Goal: Task Accomplishment & Management: Complete application form

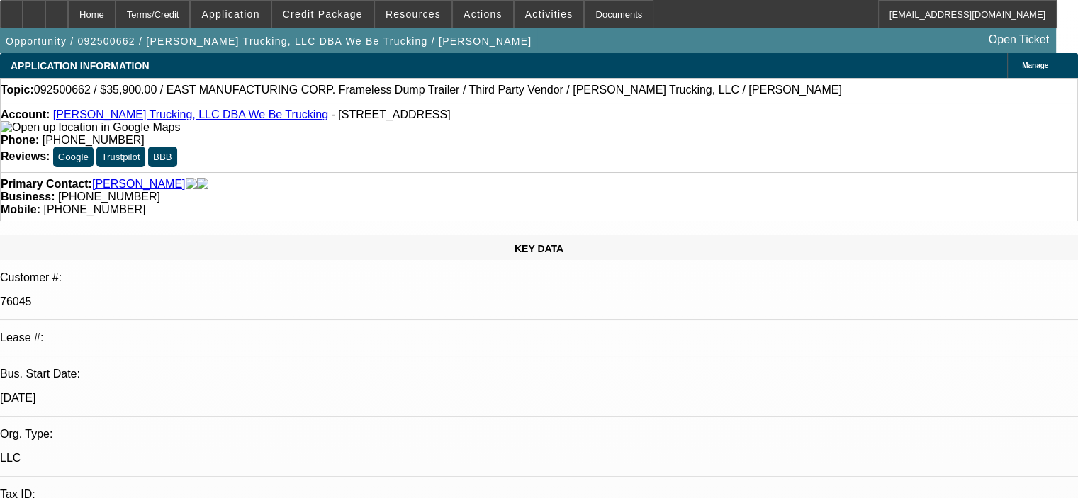
select select "0"
select select "6"
select select "0"
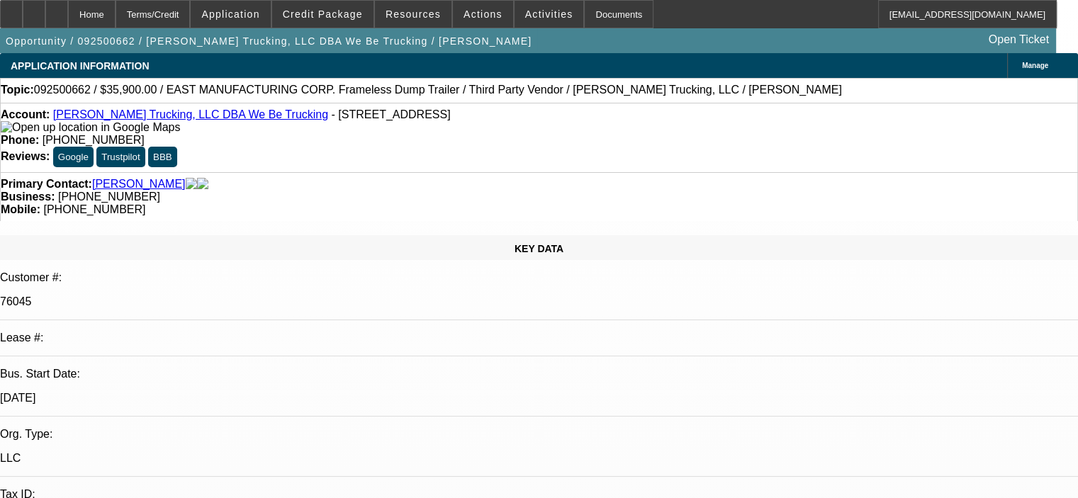
select select "0"
select select "6"
select select "0"
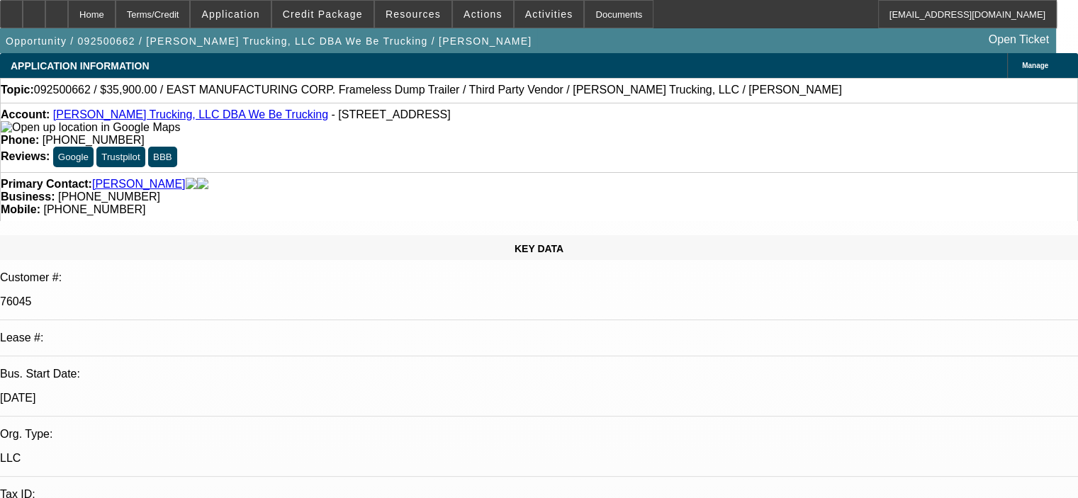
select select "0"
select select "6"
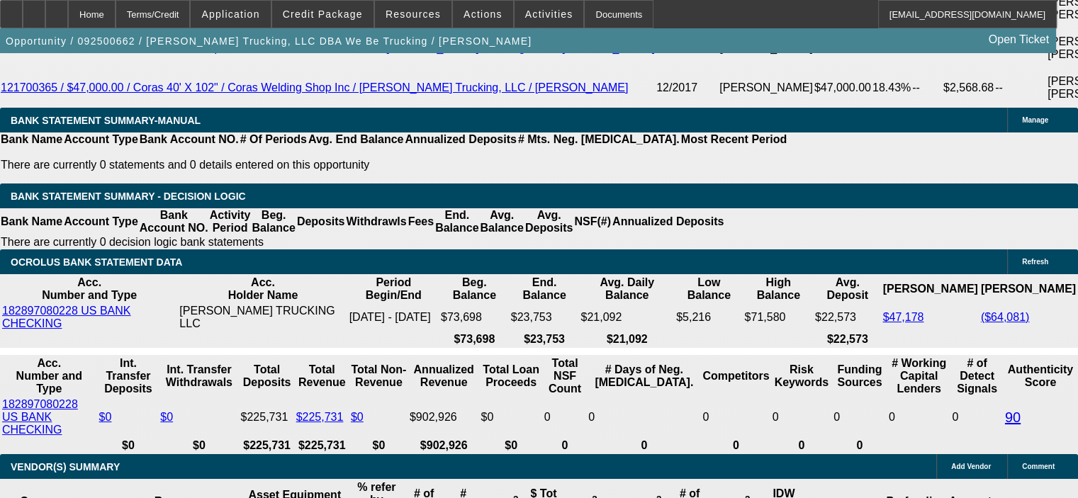
scroll to position [2641, 0]
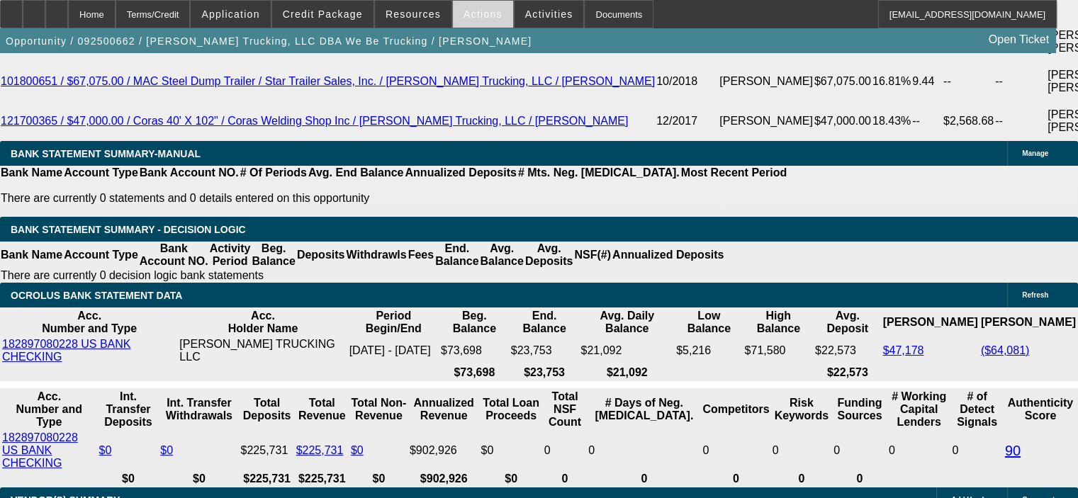
click at [478, 16] on span "Actions" at bounding box center [482, 14] width 39 height 11
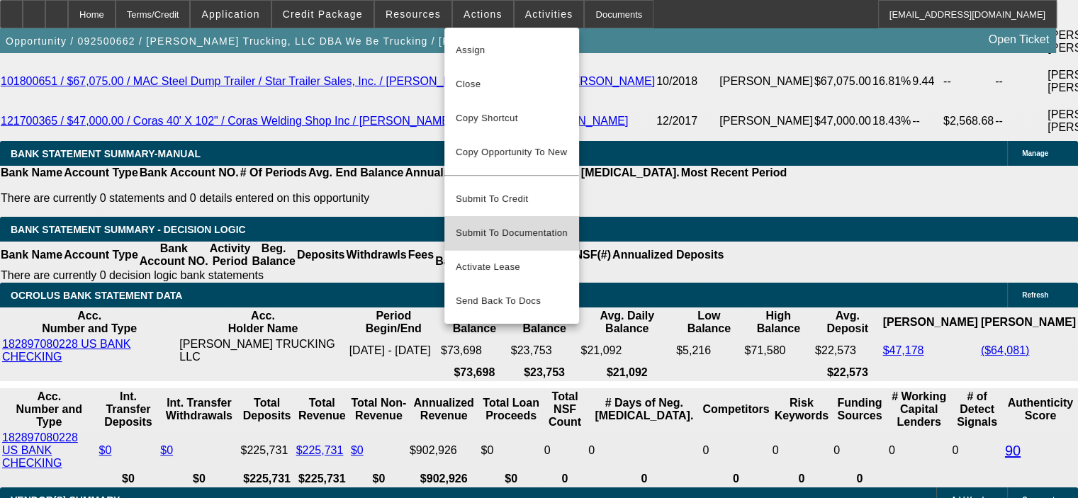
click at [519, 225] on span "Submit To Documentation" at bounding box center [512, 233] width 112 height 17
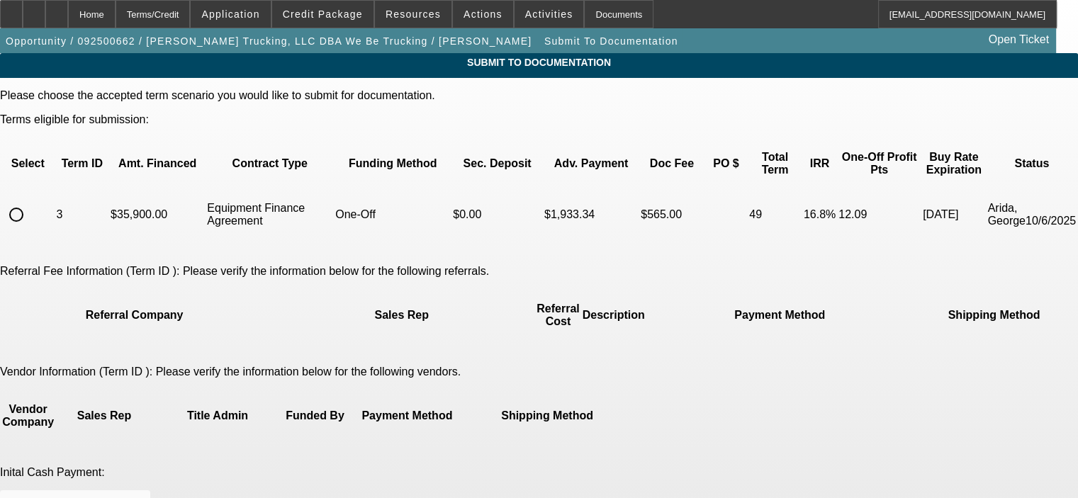
click at [30, 201] on input "radio" at bounding box center [16, 215] width 28 height 28
radio input "true"
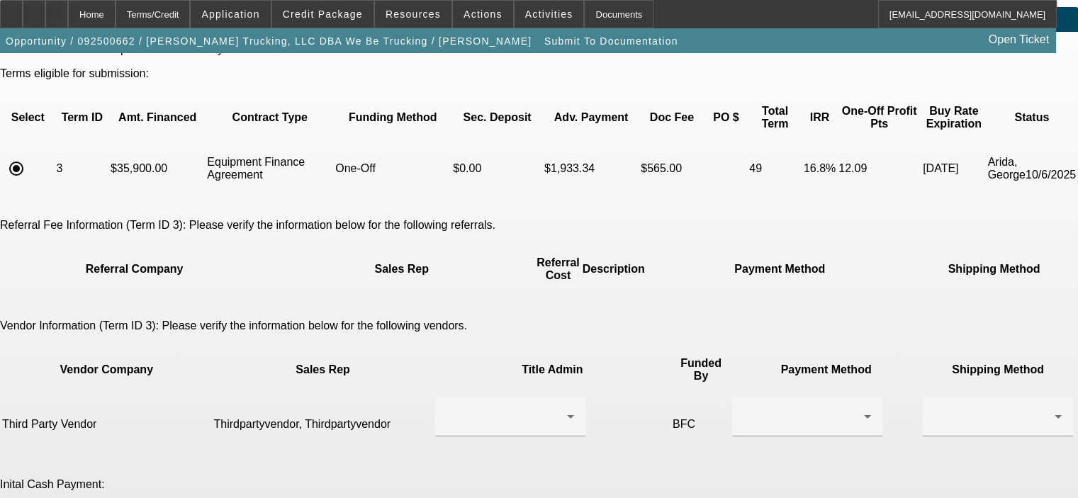
scroll to position [71, 0]
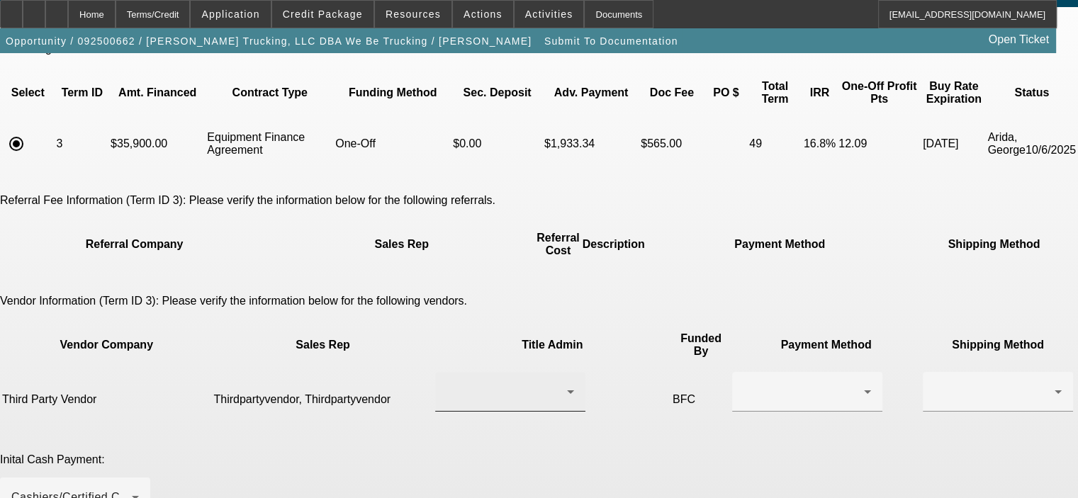
click at [521, 372] on div at bounding box center [510, 392] width 128 height 40
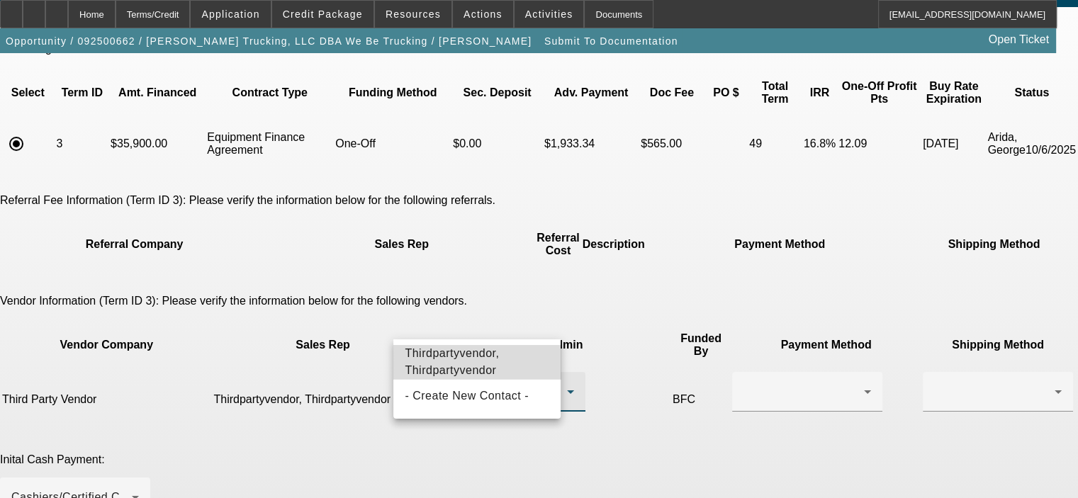
click at [519, 359] on span "Thirdpartyvendor, Thirdpartyvendor" at bounding box center [477, 362] width 144 height 34
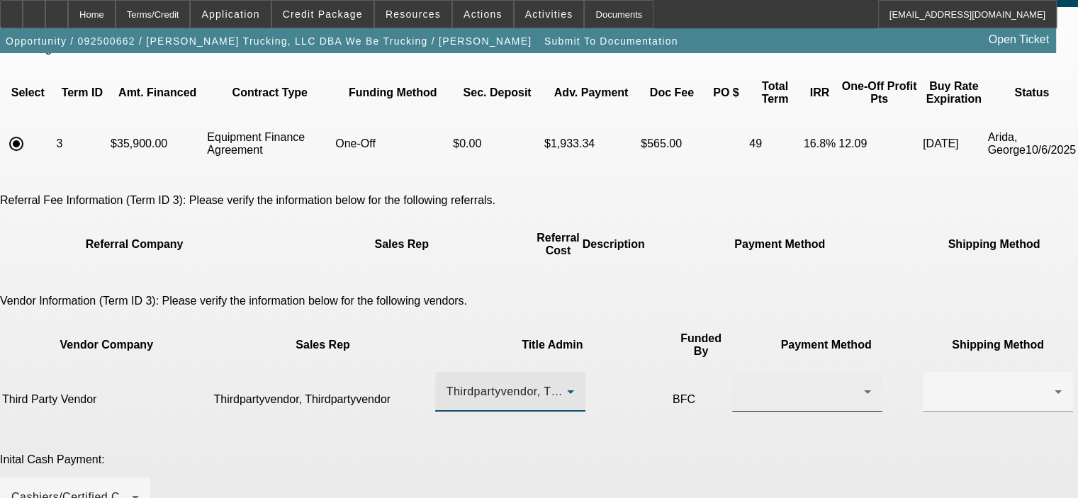
click at [743, 372] on div at bounding box center [807, 392] width 128 height 40
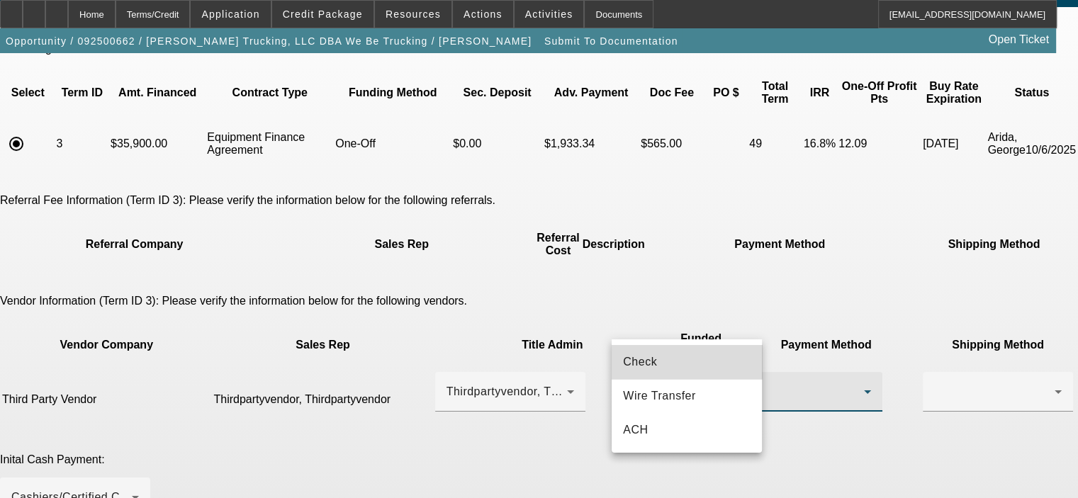
click at [680, 349] on mat-option "Check" at bounding box center [686, 362] width 150 height 34
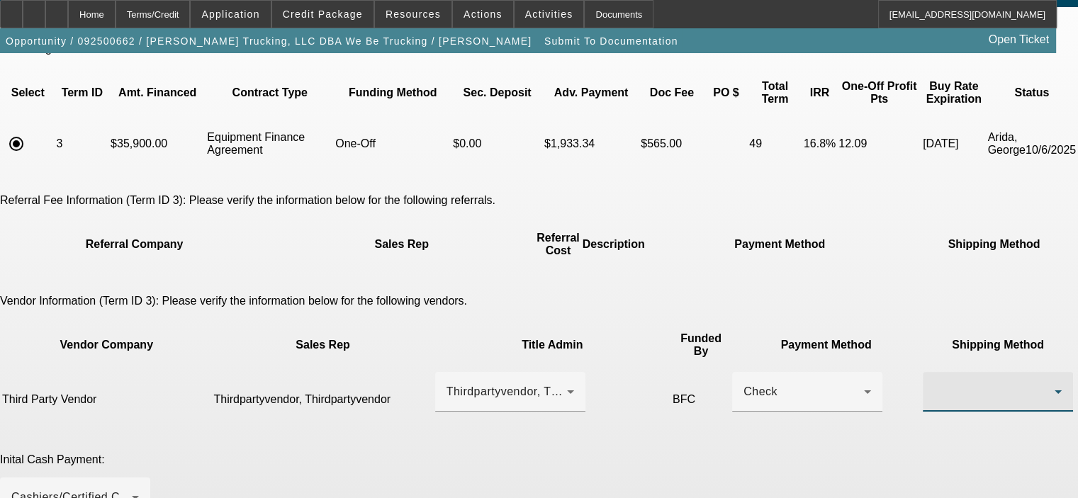
click at [934, 383] on div at bounding box center [994, 391] width 120 height 17
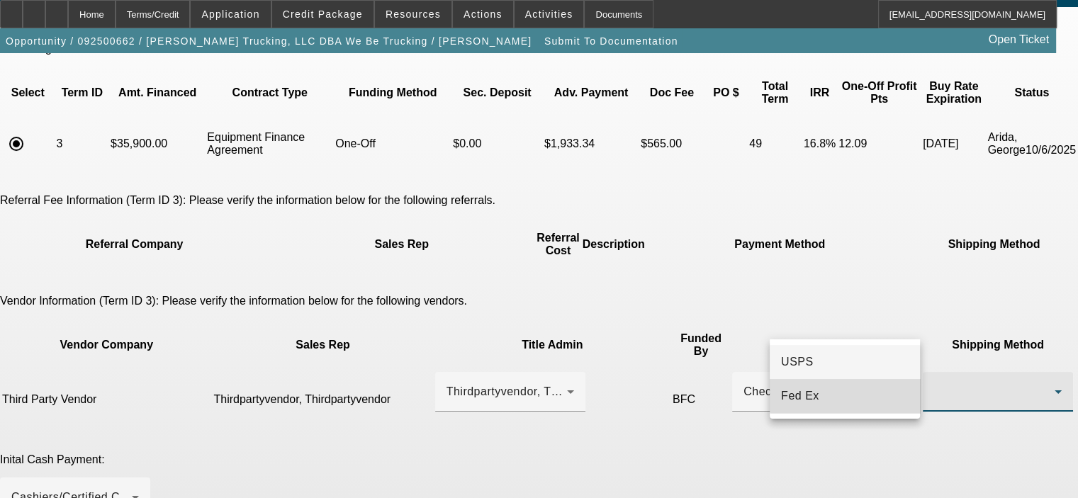
click at [867, 392] on mat-option "Fed Ex" at bounding box center [844, 396] width 150 height 34
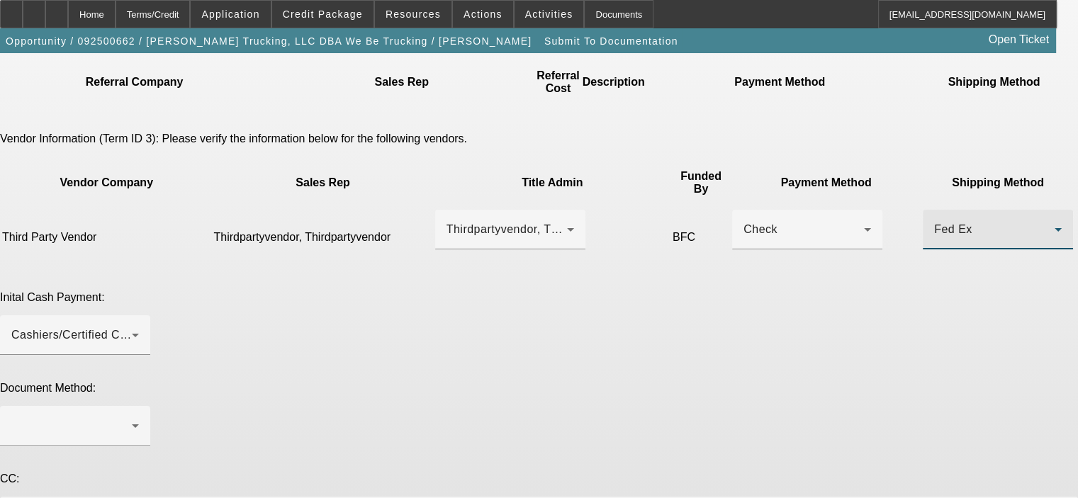
scroll to position [249, 0]
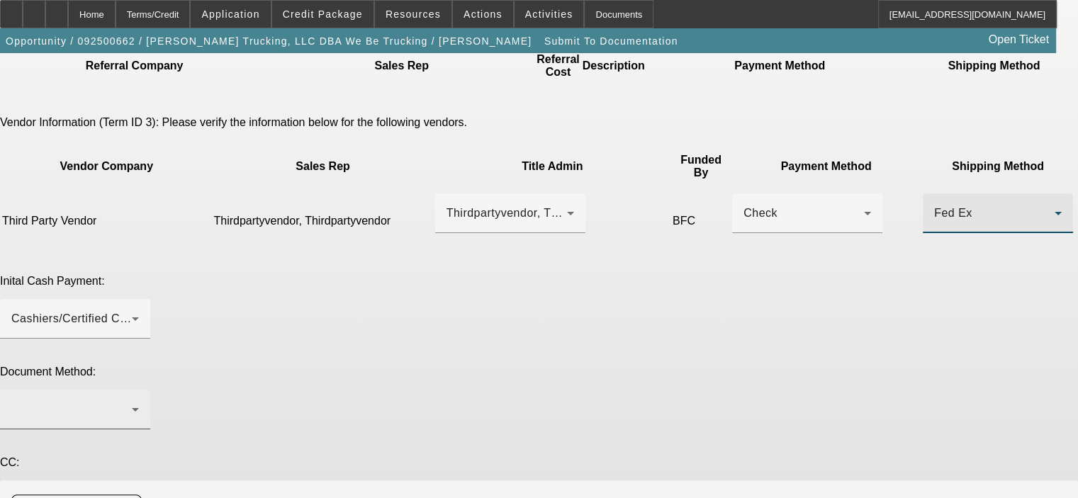
click at [139, 390] on div at bounding box center [75, 410] width 128 height 40
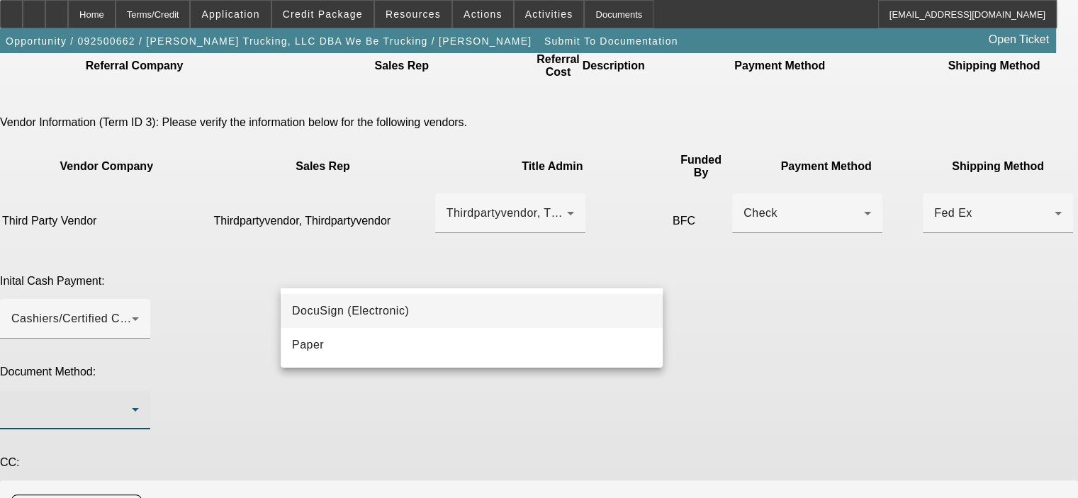
click at [580, 305] on mat-option "DocuSign (Electronic)" at bounding box center [472, 311] width 382 height 34
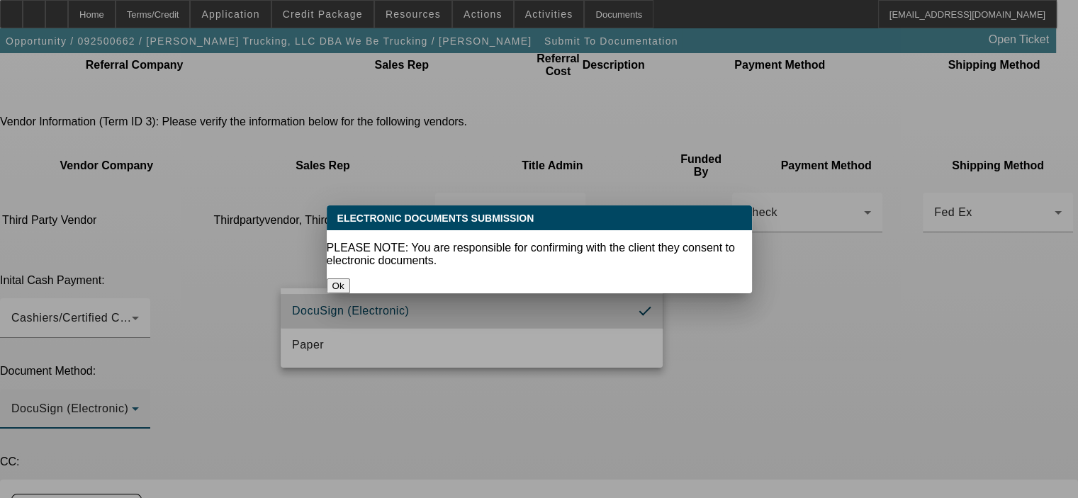
scroll to position [0, 0]
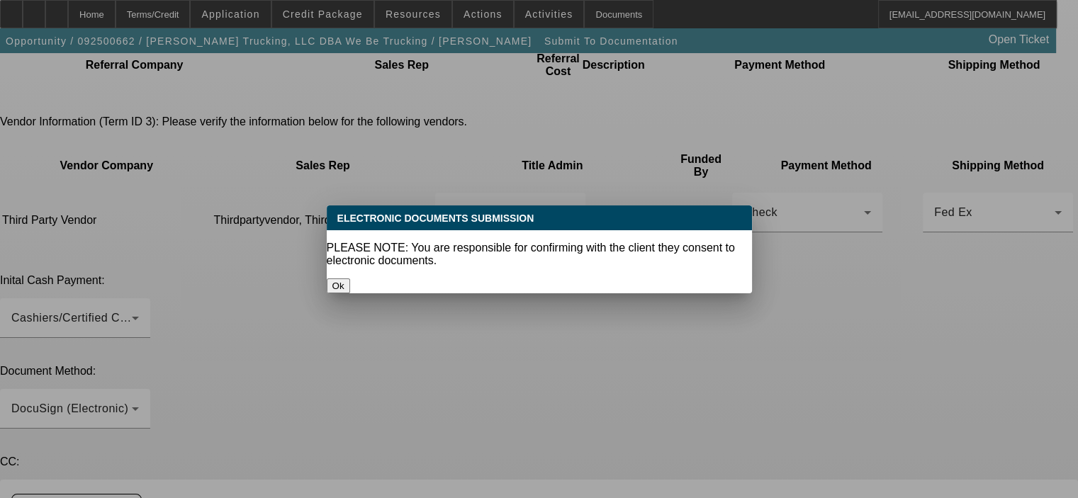
click at [350, 278] on button "Ok" at bounding box center [338, 285] width 23 height 15
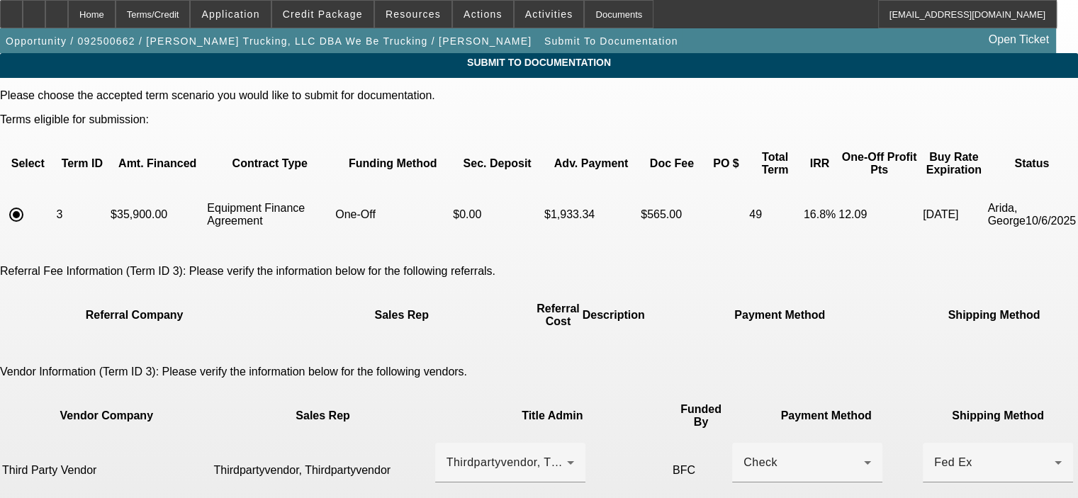
scroll to position [249, 0]
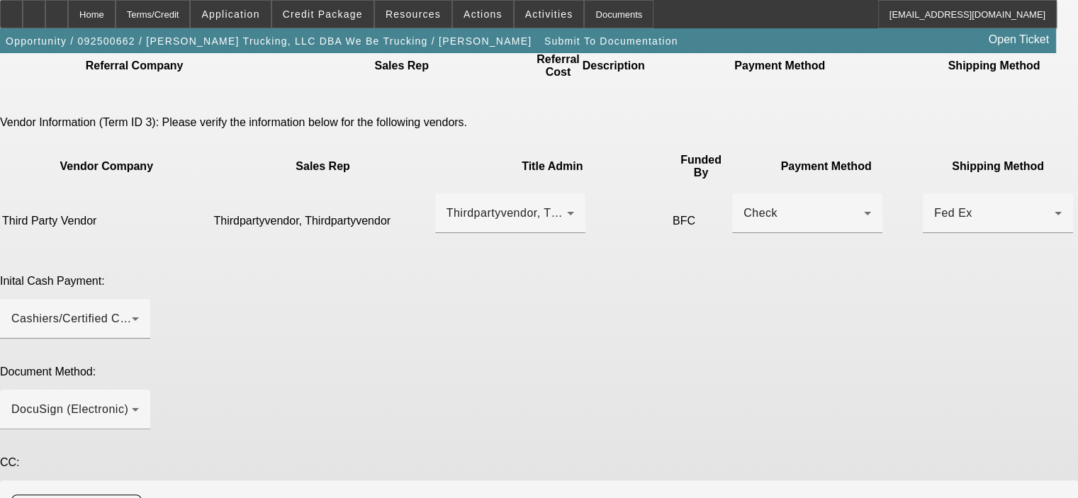
drag, startPoint x: 914, startPoint y: 410, endPoint x: 919, endPoint y: 463, distance: 53.4
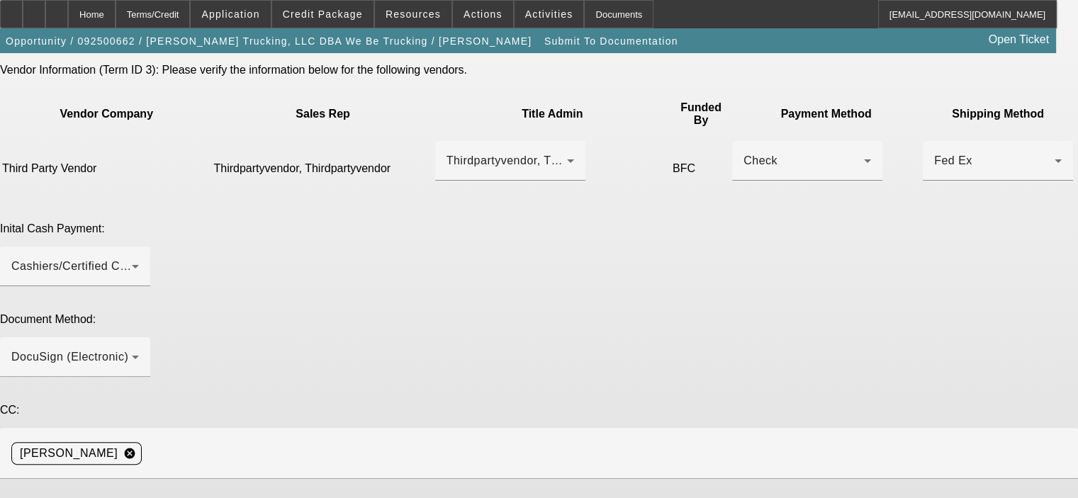
type textarea "Please send the ePOAs and DocuSign to [PERSON_NAME], [EMAIL_ADDRESS][DOMAIN_NAM…"
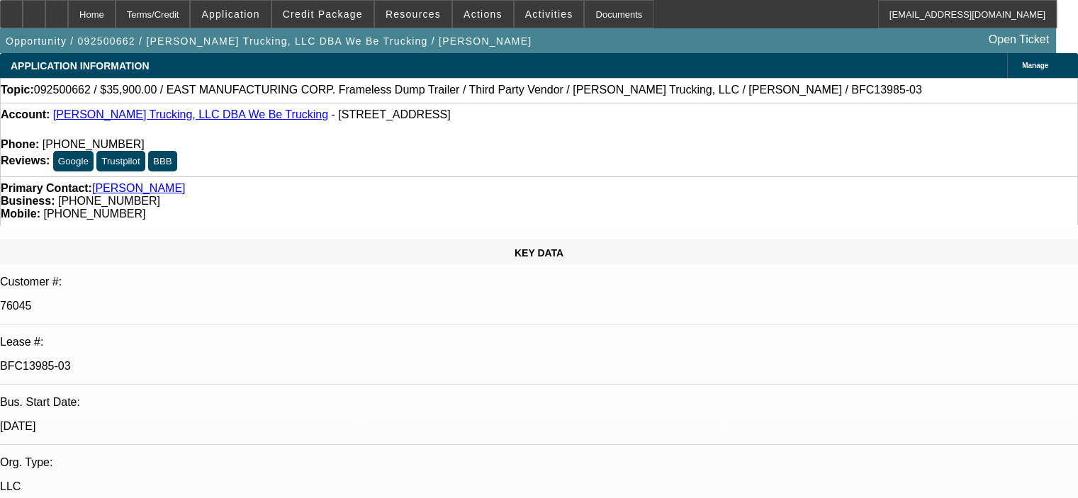
select select "0"
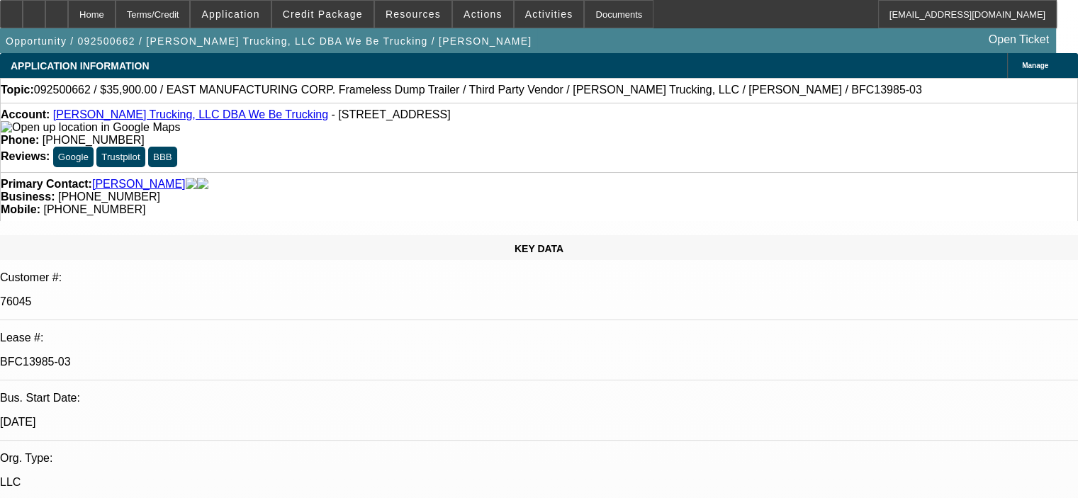
select select "0"
select select "6"
select select "0"
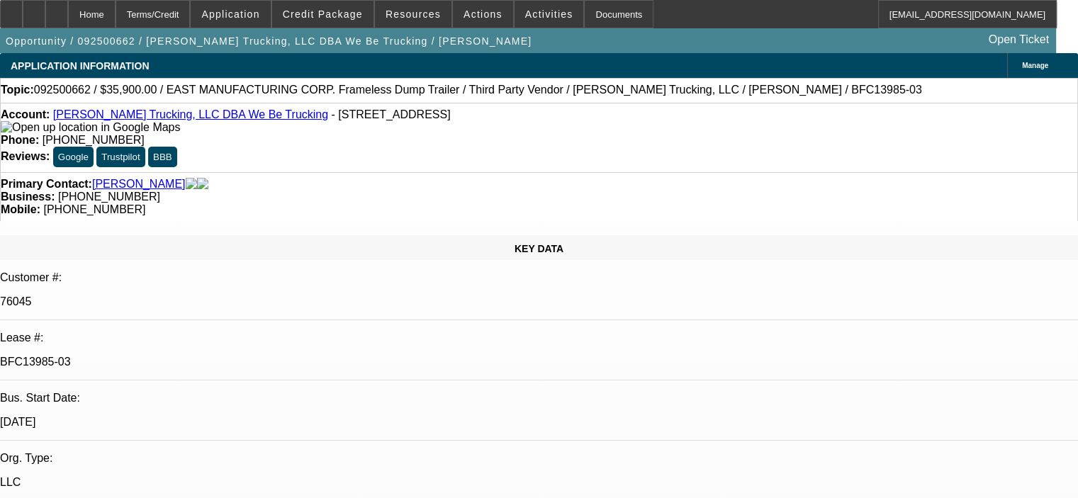
select select "0"
select select "6"
select select "0"
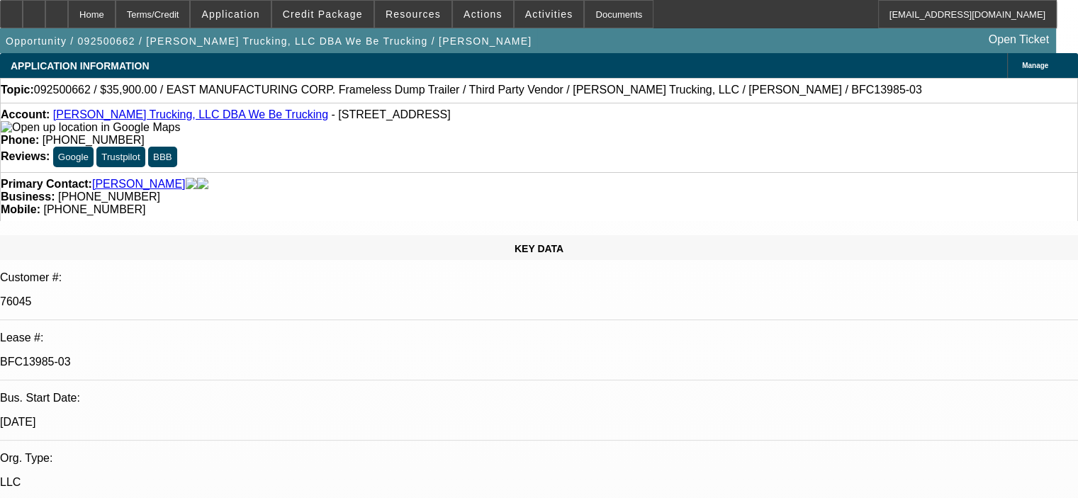
select select "6"
click at [260, 178] on div "Primary Contact: [PERSON_NAME]" at bounding box center [539, 184] width 1076 height 13
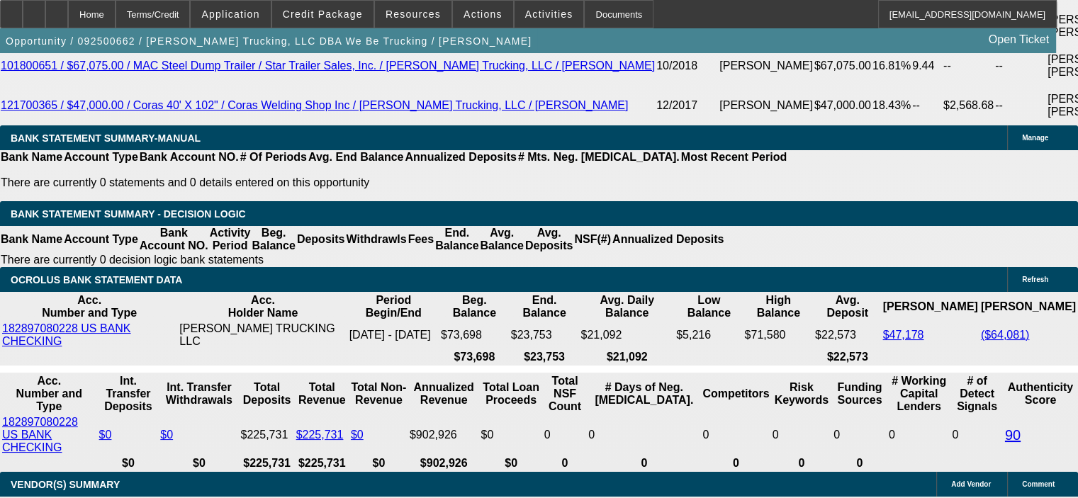
scroll to position [2834, 0]
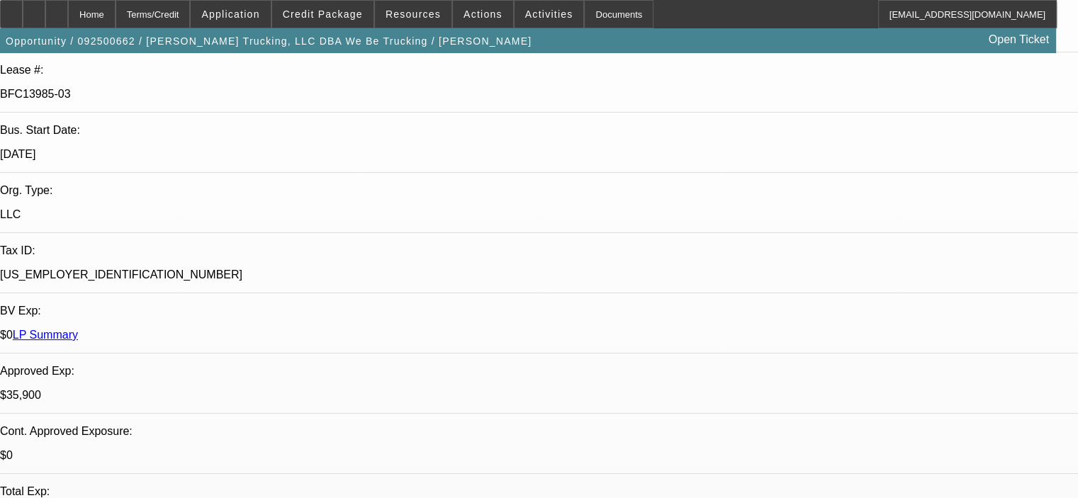
scroll to position [0, 0]
